Goal: Information Seeking & Learning: Learn about a topic

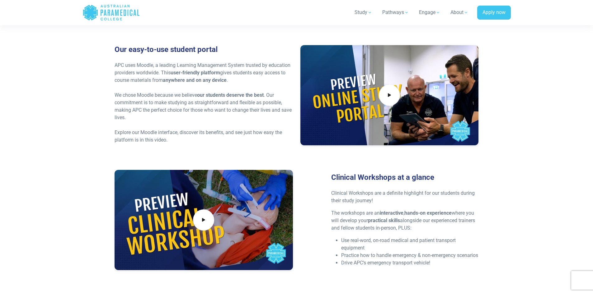
scroll to position [1277, 0]
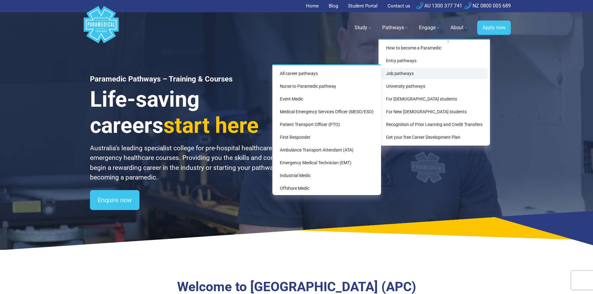
click at [407, 78] on link "Job pathways" at bounding box center [434, 74] width 107 height 12
click at [328, 74] on link "All career pathways" at bounding box center [327, 74] width 104 height 12
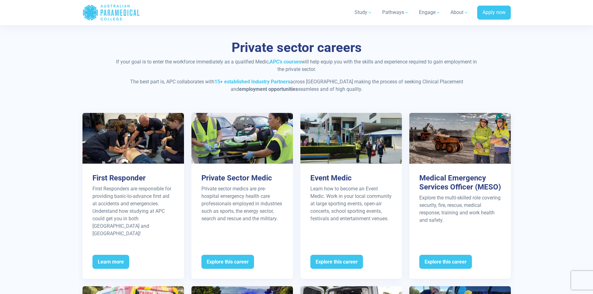
scroll to position [561, 0]
